Goal: Information Seeking & Learning: Learn about a topic

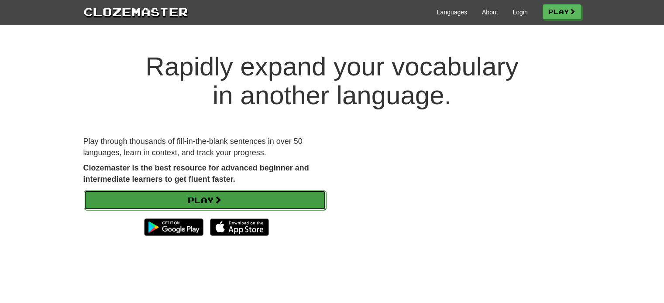
click at [218, 196] on span at bounding box center [218, 200] width 8 height 8
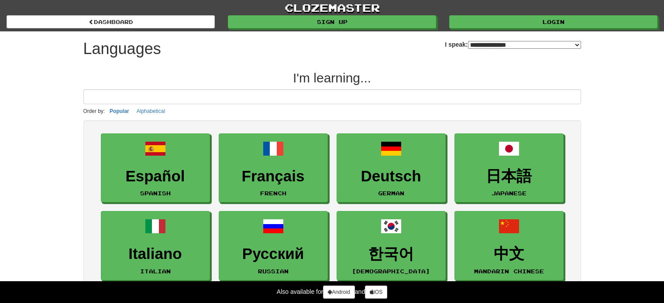
select select "*******"
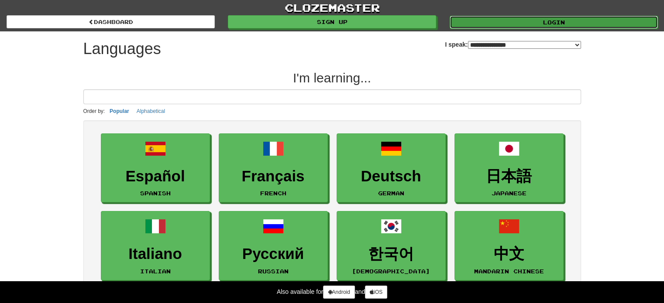
click at [557, 21] on link "Login" at bounding box center [553, 22] width 208 height 13
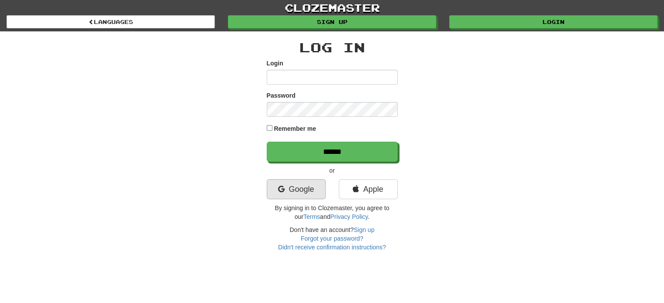
type input "**********"
click at [312, 184] on link "Google" at bounding box center [296, 189] width 59 height 20
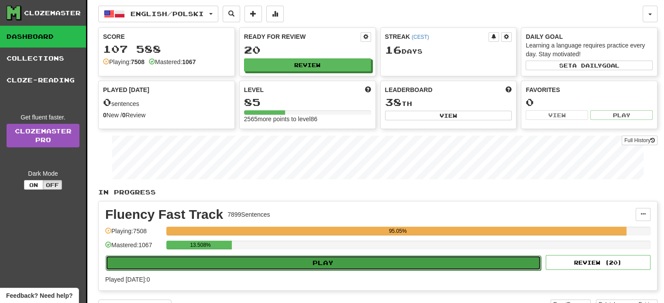
click at [315, 258] on button "Play" at bounding box center [323, 263] width 435 height 15
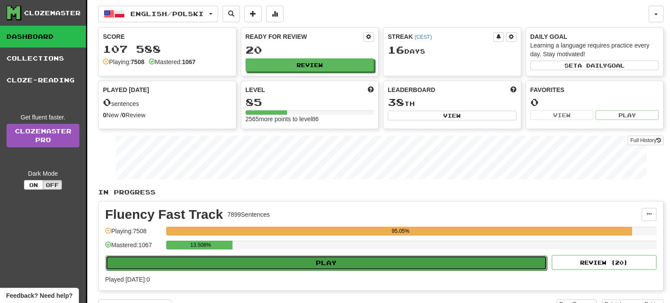
select select "**"
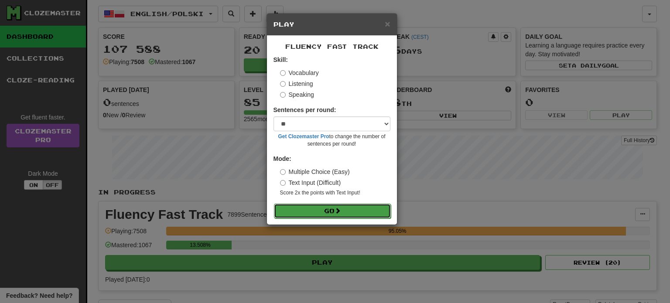
click at [329, 213] on button "Go" at bounding box center [332, 211] width 117 height 15
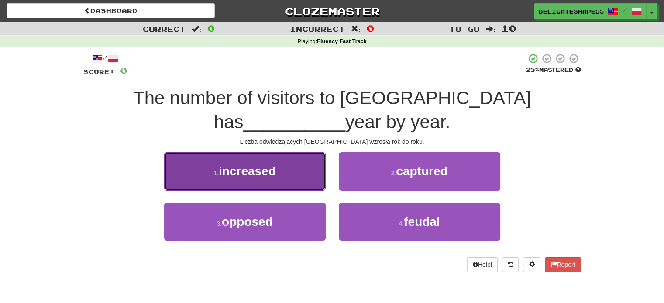
click at [310, 182] on button "1 . increased" at bounding box center [244, 171] width 161 height 38
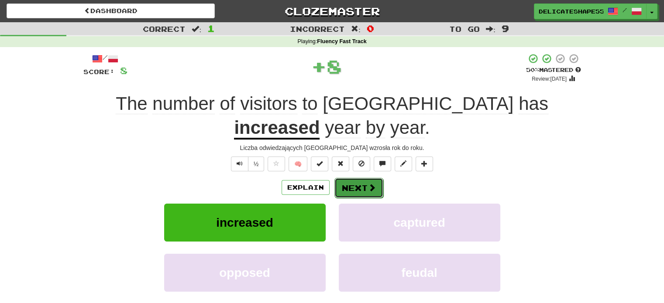
click at [345, 189] on button "Next" at bounding box center [358, 188] width 49 height 20
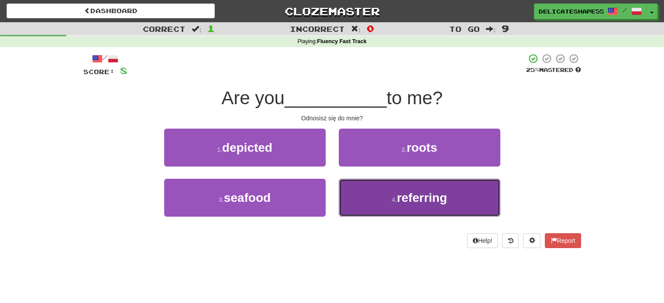
click at [347, 191] on button "4 . referring" at bounding box center [419, 198] width 161 height 38
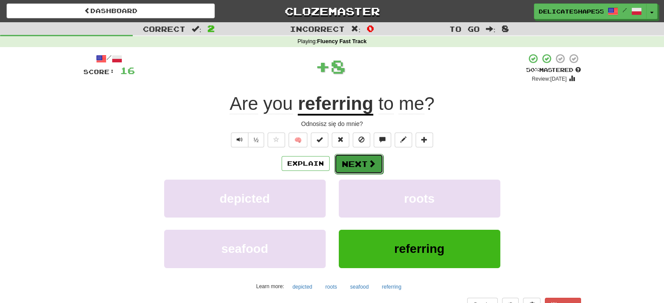
click at [353, 164] on button "Next" at bounding box center [358, 164] width 49 height 20
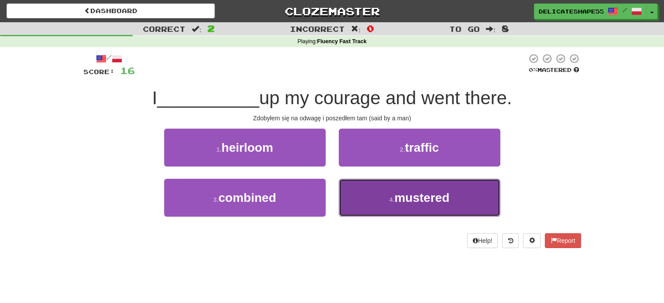
click at [354, 196] on button "4 . mustered" at bounding box center [419, 198] width 161 height 38
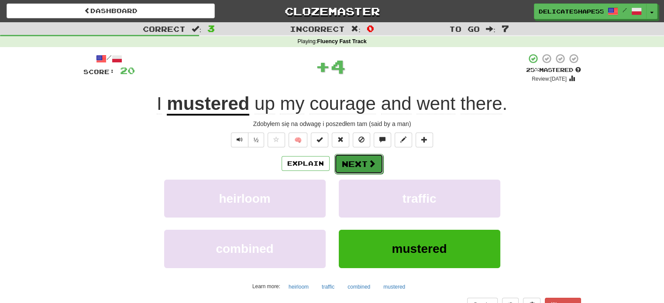
click at [352, 164] on button "Next" at bounding box center [358, 164] width 49 height 20
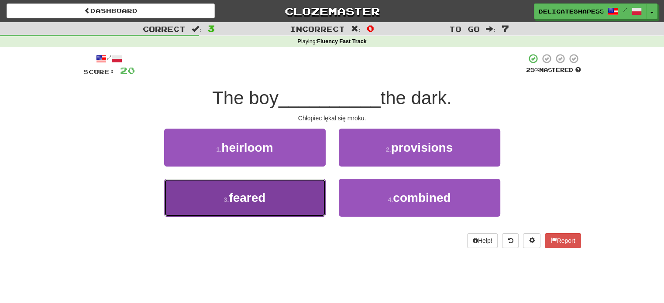
click at [302, 197] on button "3 . feared" at bounding box center [244, 198] width 161 height 38
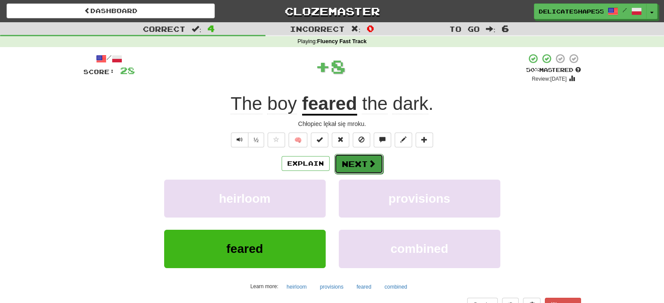
click at [356, 165] on button "Next" at bounding box center [358, 164] width 49 height 20
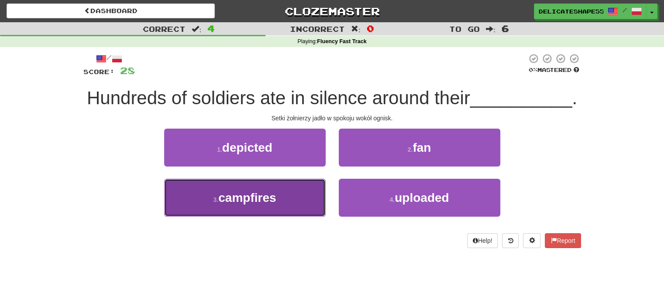
click at [303, 193] on button "3 . campfires" at bounding box center [244, 198] width 161 height 38
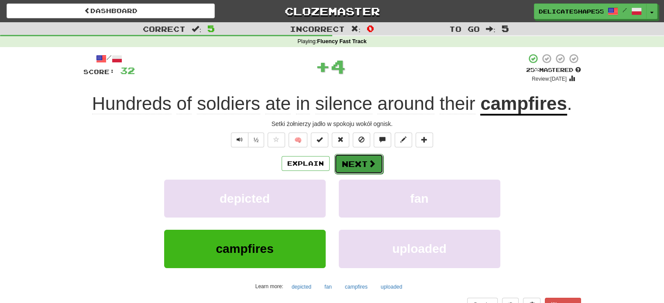
click at [353, 167] on button "Next" at bounding box center [358, 164] width 49 height 20
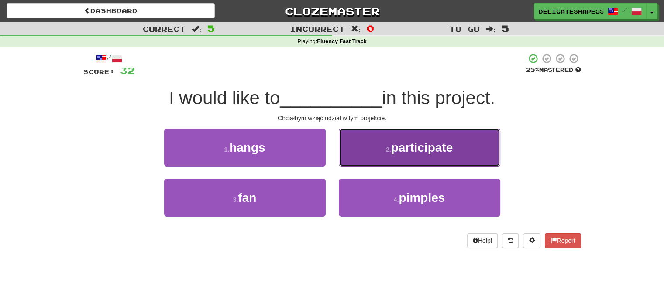
click at [356, 164] on button "2 . participate" at bounding box center [419, 148] width 161 height 38
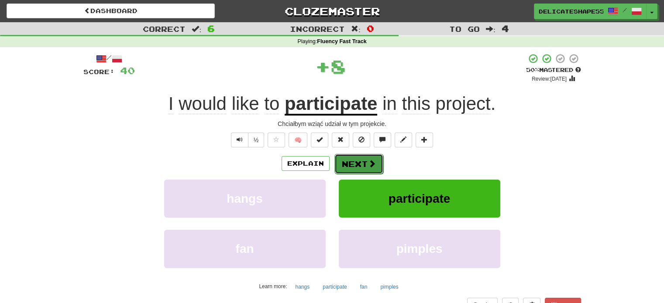
click at [356, 164] on button "Next" at bounding box center [358, 164] width 49 height 20
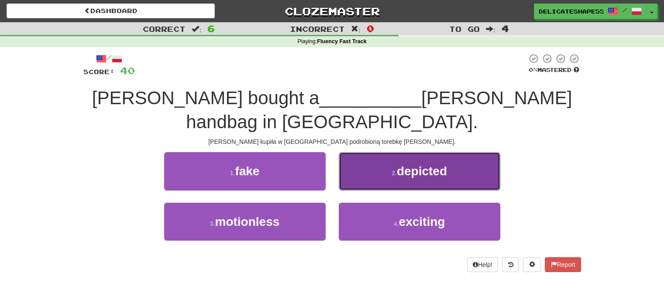
click at [356, 165] on button "2 . depicted" at bounding box center [419, 171] width 161 height 38
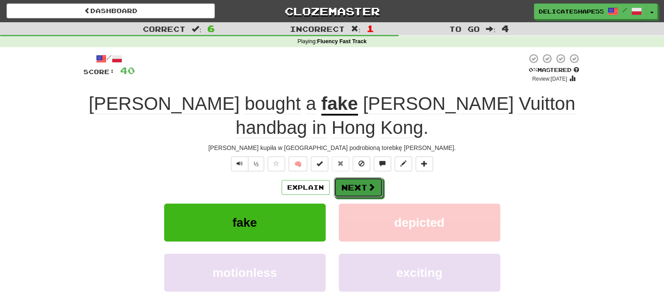
click at [356, 178] on button "Next" at bounding box center [358, 188] width 49 height 20
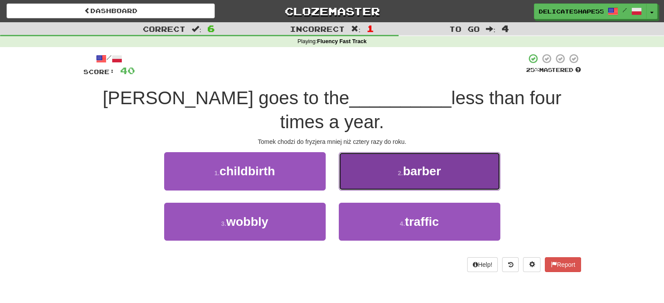
click at [359, 159] on button "2 . barber" at bounding box center [419, 171] width 161 height 38
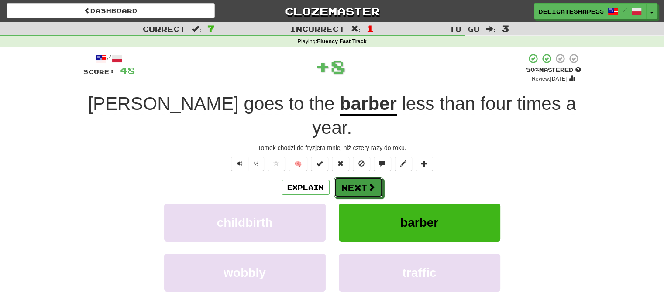
click at [359, 178] on button "Next" at bounding box center [358, 188] width 49 height 20
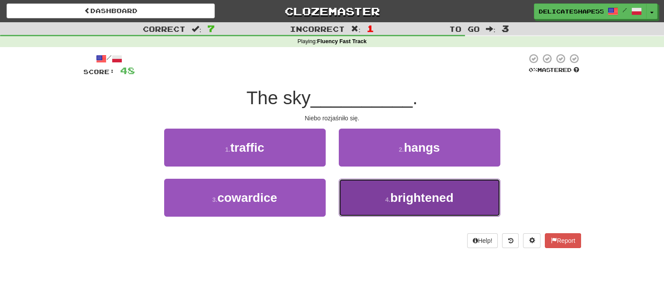
click at [360, 195] on button "4 . brightened" at bounding box center [419, 198] width 161 height 38
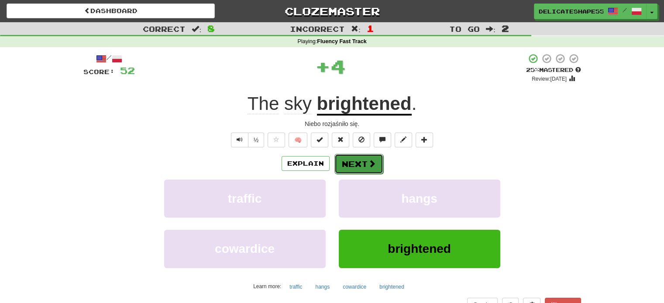
click at [360, 164] on button "Next" at bounding box center [358, 164] width 49 height 20
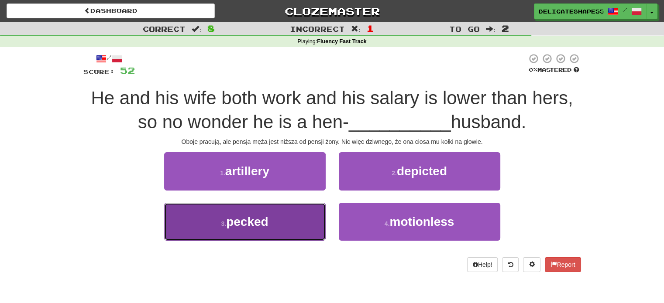
click at [318, 219] on button "3 . pecked" at bounding box center [244, 222] width 161 height 38
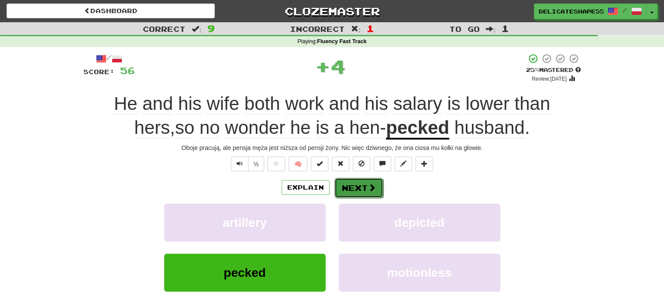
click at [359, 188] on button "Next" at bounding box center [358, 188] width 49 height 20
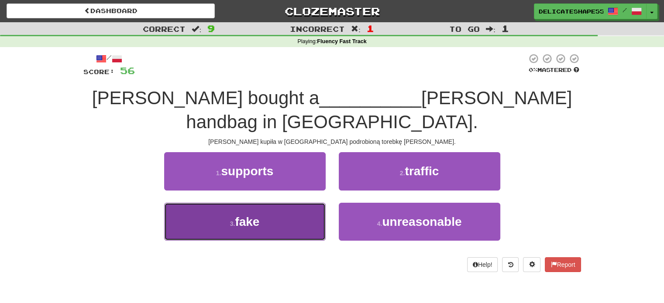
click at [316, 224] on button "3 . fake" at bounding box center [244, 222] width 161 height 38
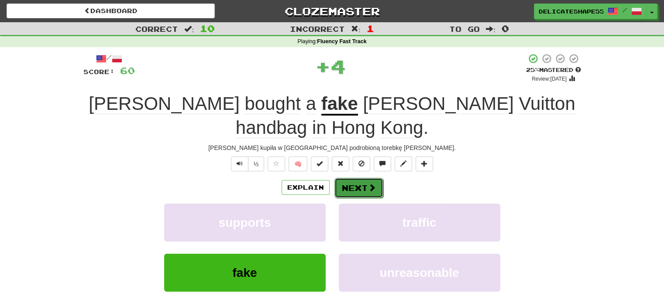
click at [353, 178] on button "Next" at bounding box center [358, 188] width 49 height 20
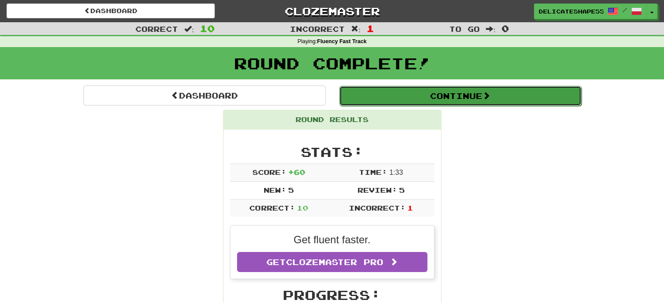
click at [433, 101] on button "Continue" at bounding box center [460, 96] width 242 height 20
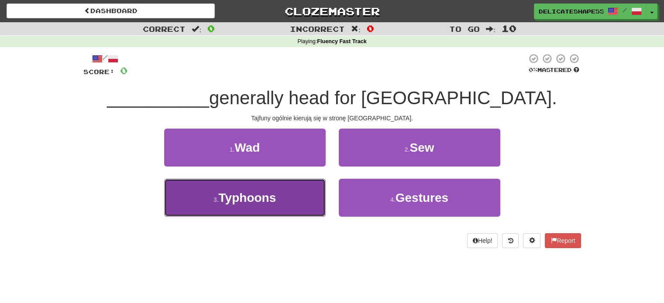
click at [305, 203] on button "3 . Typhoons" at bounding box center [244, 198] width 161 height 38
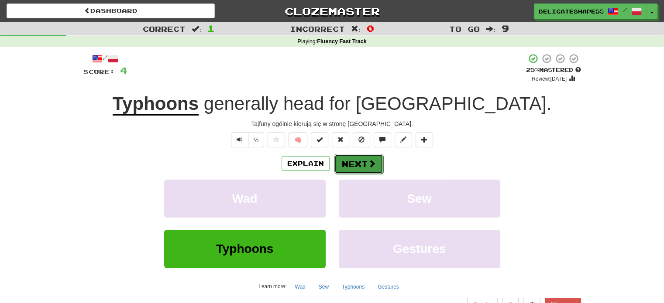
click at [360, 157] on button "Next" at bounding box center [358, 164] width 49 height 20
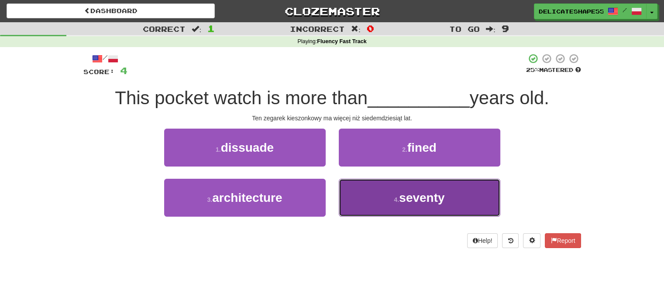
click at [358, 195] on button "4 . seventy" at bounding box center [419, 198] width 161 height 38
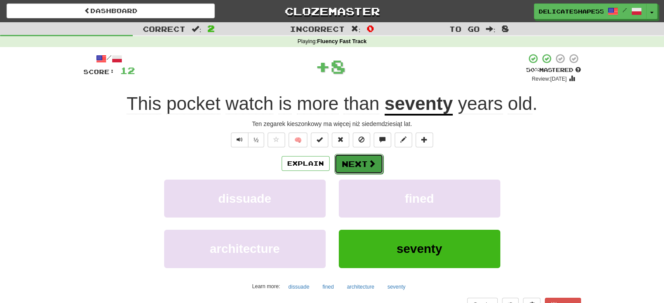
click at [361, 168] on button "Next" at bounding box center [358, 164] width 49 height 20
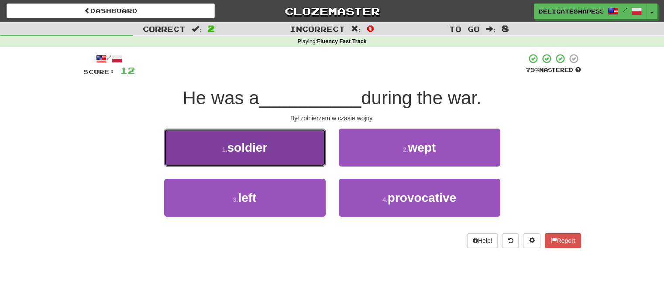
click at [311, 159] on button "1 . soldier" at bounding box center [244, 148] width 161 height 38
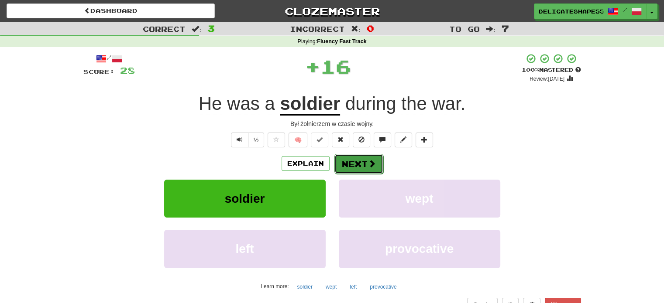
click at [354, 168] on button "Next" at bounding box center [358, 164] width 49 height 20
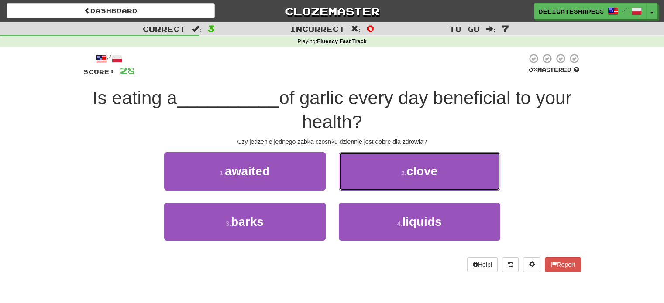
click at [354, 168] on button "2 . clove" at bounding box center [419, 171] width 161 height 38
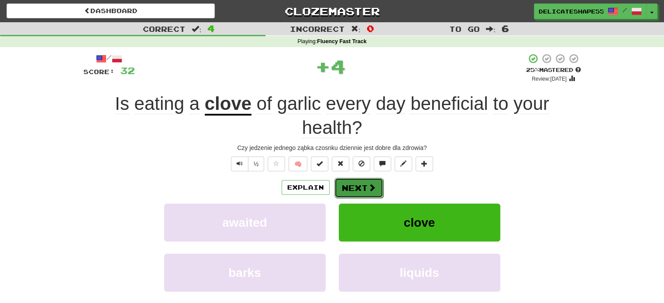
click at [354, 188] on button "Next" at bounding box center [358, 188] width 49 height 20
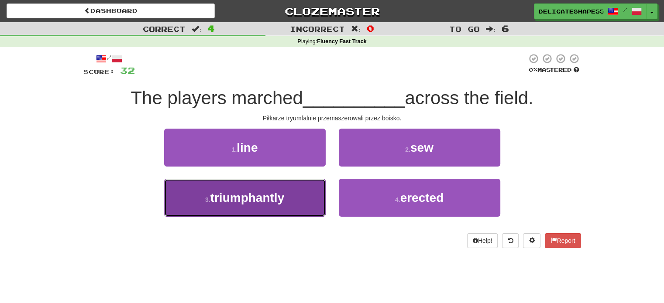
click at [319, 203] on button "3 . triumphantly" at bounding box center [244, 198] width 161 height 38
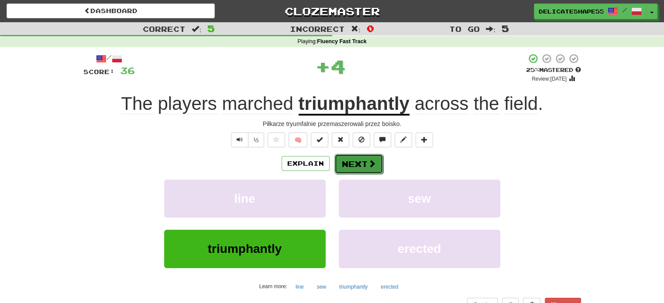
click at [360, 168] on button "Next" at bounding box center [358, 164] width 49 height 20
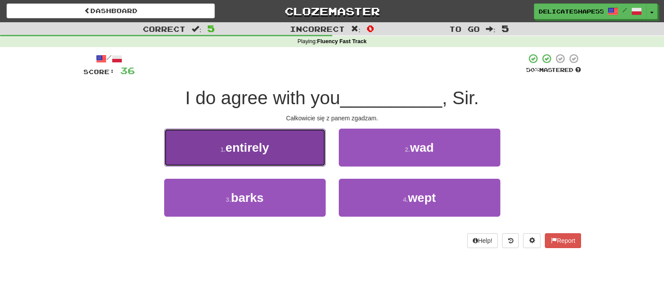
click at [315, 162] on button "1 . entirely" at bounding box center [244, 148] width 161 height 38
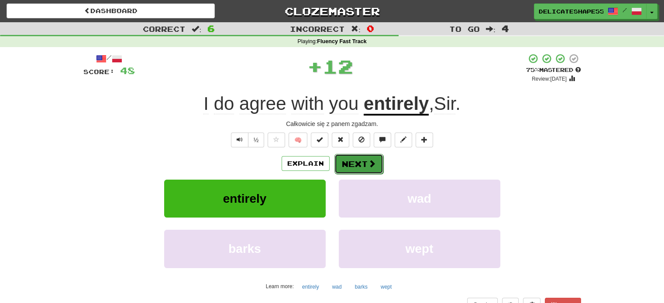
click at [343, 168] on button "Next" at bounding box center [358, 164] width 49 height 20
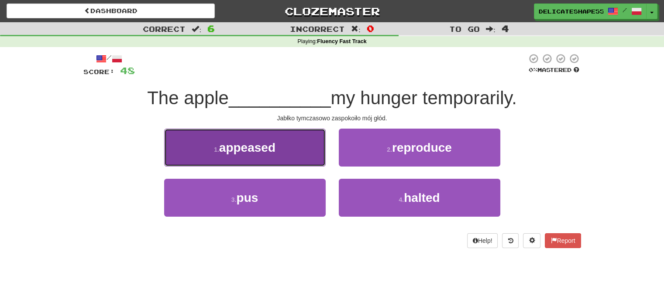
click at [316, 162] on button "1 . appeased" at bounding box center [244, 148] width 161 height 38
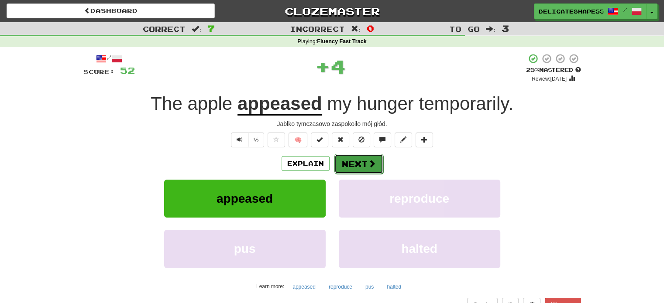
click at [342, 167] on button "Next" at bounding box center [358, 164] width 49 height 20
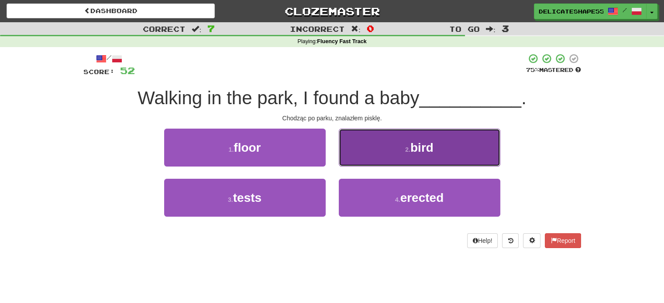
click at [347, 161] on button "2 . bird" at bounding box center [419, 148] width 161 height 38
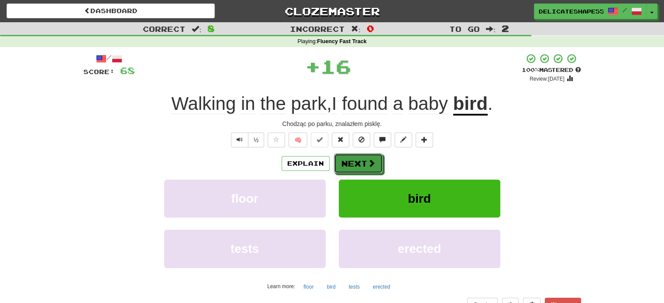
click at [347, 161] on button "Next" at bounding box center [358, 164] width 49 height 20
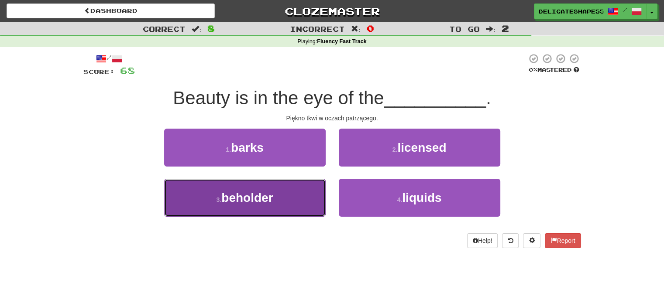
click at [316, 186] on button "3 . beholder" at bounding box center [244, 198] width 161 height 38
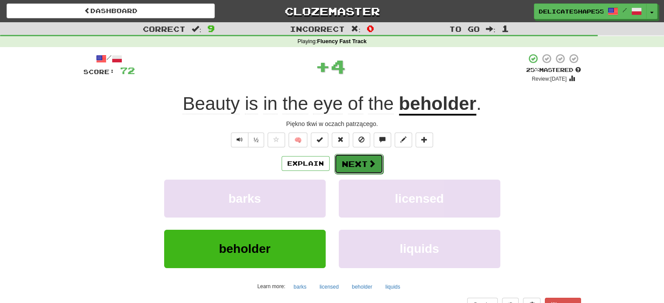
click at [351, 169] on button "Next" at bounding box center [358, 164] width 49 height 20
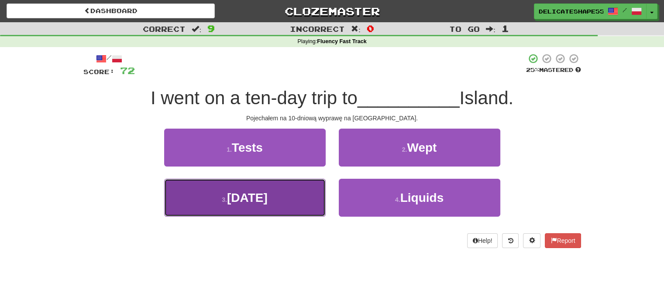
click at [315, 194] on button "3 . [DATE]" at bounding box center [244, 198] width 161 height 38
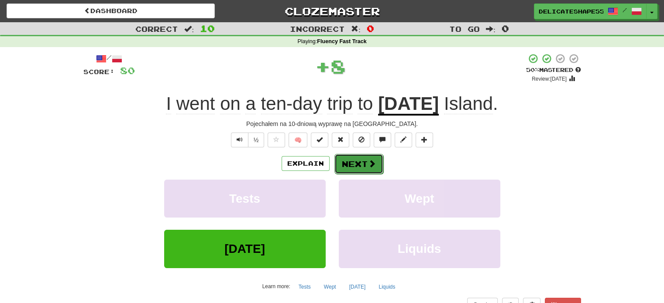
click at [358, 167] on button "Next" at bounding box center [358, 164] width 49 height 20
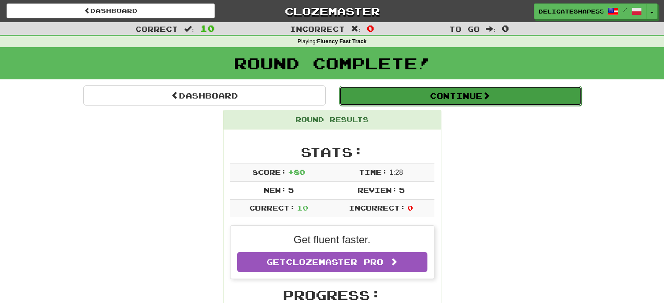
click at [444, 95] on button "Continue" at bounding box center [460, 96] width 242 height 20
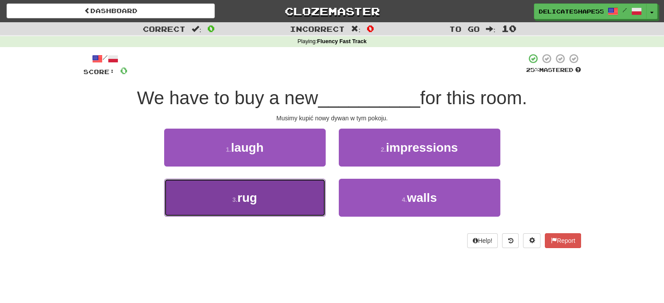
click at [321, 204] on button "3 . rug" at bounding box center [244, 198] width 161 height 38
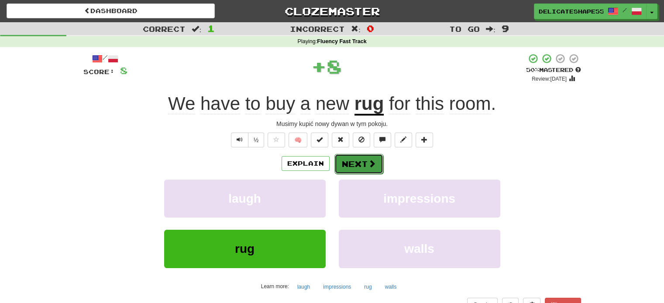
click at [359, 167] on button "Next" at bounding box center [358, 164] width 49 height 20
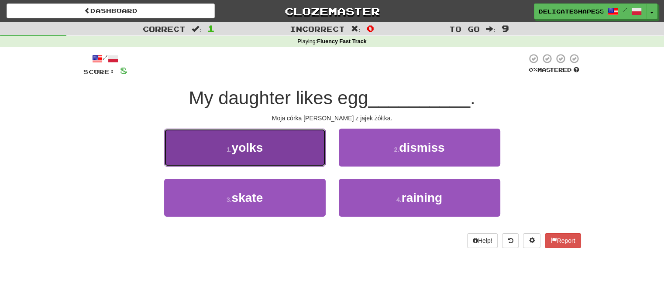
click at [319, 157] on button "1 . yolks" at bounding box center [244, 148] width 161 height 38
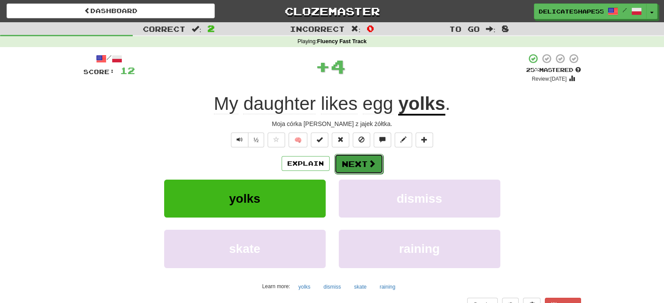
click at [349, 162] on button "Next" at bounding box center [358, 164] width 49 height 20
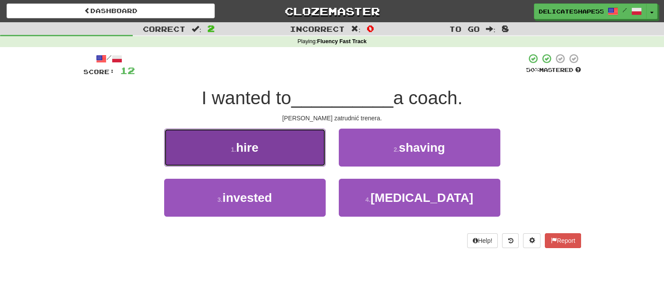
click at [318, 155] on button "1 . hire" at bounding box center [244, 148] width 161 height 38
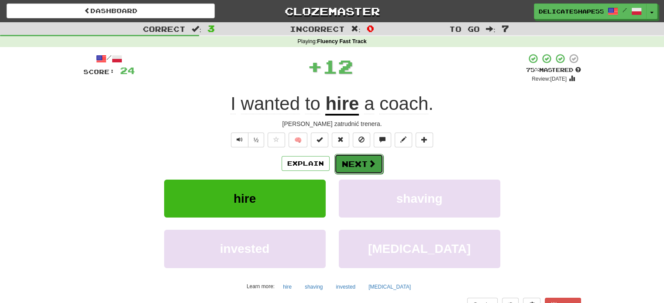
click at [347, 163] on button "Next" at bounding box center [358, 164] width 49 height 20
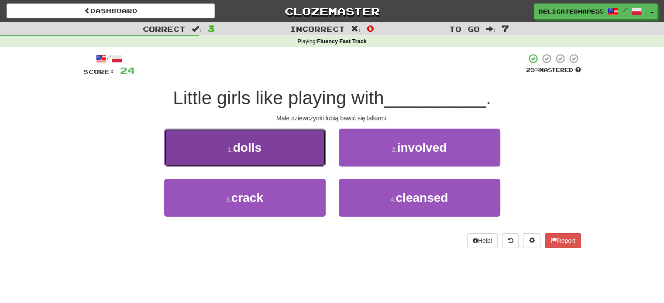
click at [319, 159] on button "1 . dolls" at bounding box center [244, 148] width 161 height 38
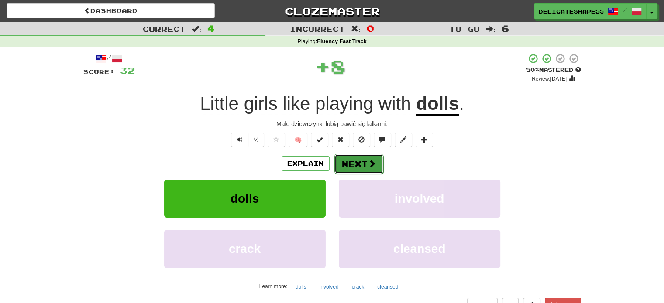
click at [354, 161] on button "Next" at bounding box center [358, 164] width 49 height 20
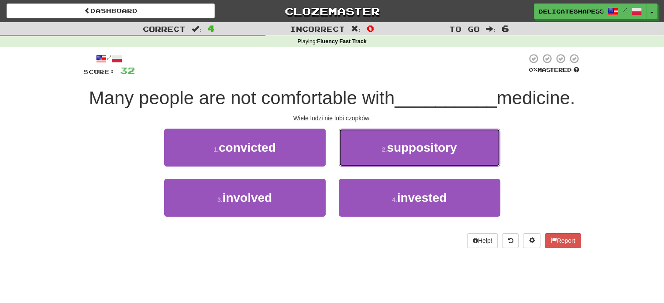
click at [354, 161] on button "2 . suppository" at bounding box center [419, 148] width 161 height 38
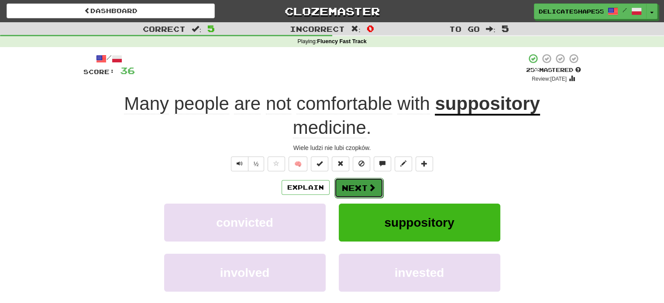
click at [352, 187] on button "Next" at bounding box center [358, 188] width 49 height 20
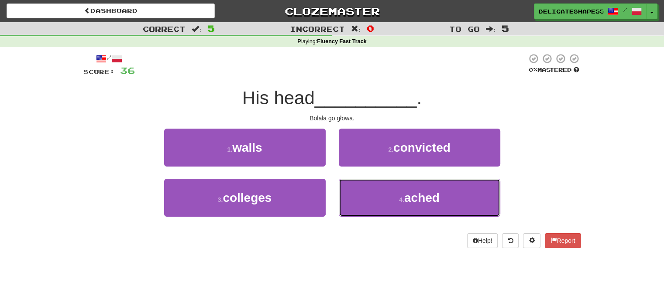
click at [352, 187] on button "4 . ached" at bounding box center [419, 198] width 161 height 38
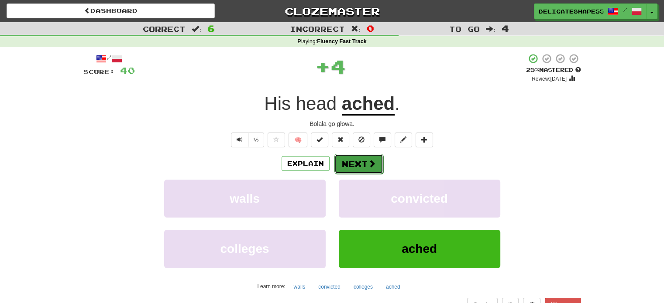
click at [356, 167] on button "Next" at bounding box center [358, 164] width 49 height 20
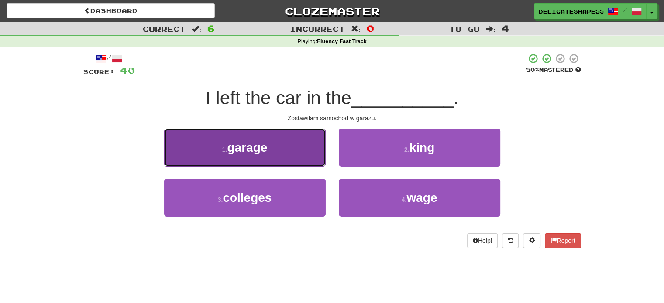
click at [314, 154] on button "1 . garage" at bounding box center [244, 148] width 161 height 38
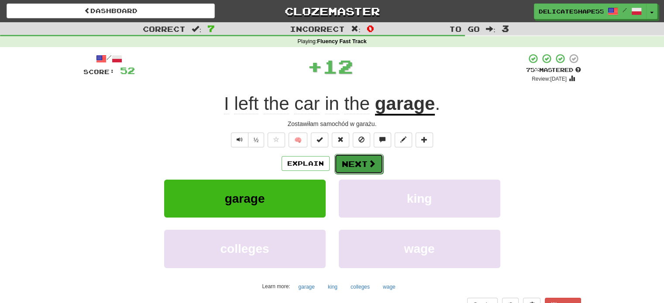
click at [346, 163] on button "Next" at bounding box center [358, 164] width 49 height 20
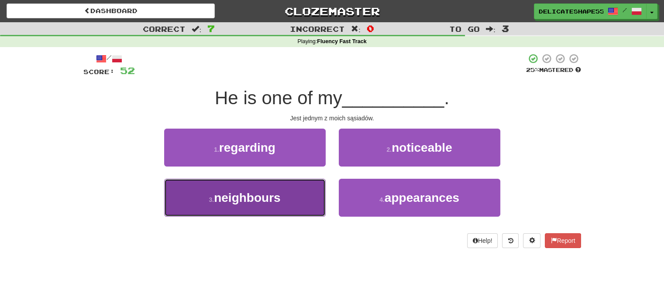
click at [310, 185] on button "3 . neighbours" at bounding box center [244, 198] width 161 height 38
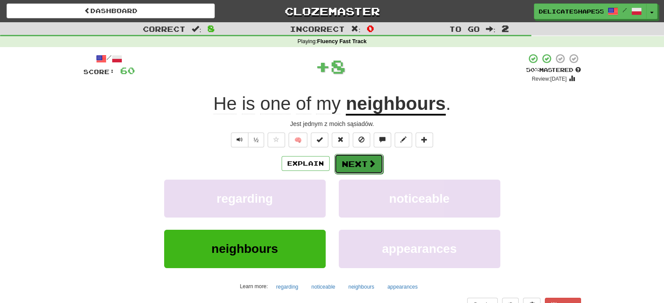
click at [357, 164] on button "Next" at bounding box center [358, 164] width 49 height 20
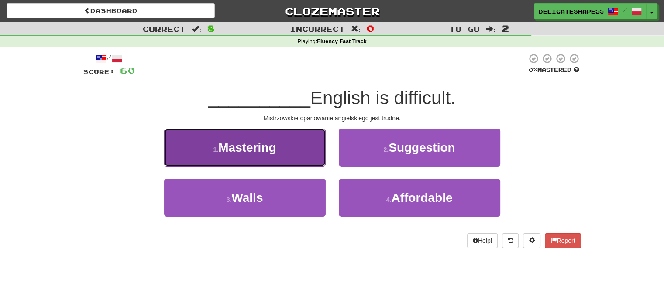
click at [316, 159] on button "1 . Mastering" at bounding box center [244, 148] width 161 height 38
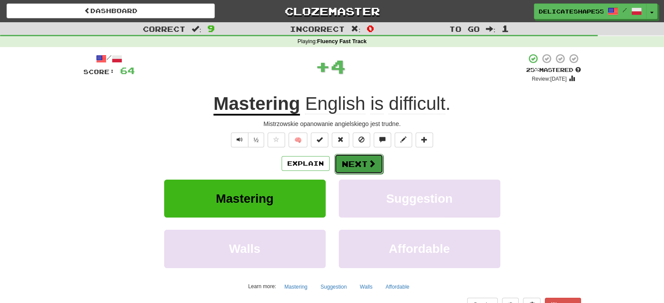
click at [344, 166] on button "Next" at bounding box center [358, 164] width 49 height 20
